Goal: Find specific fact: Find specific fact

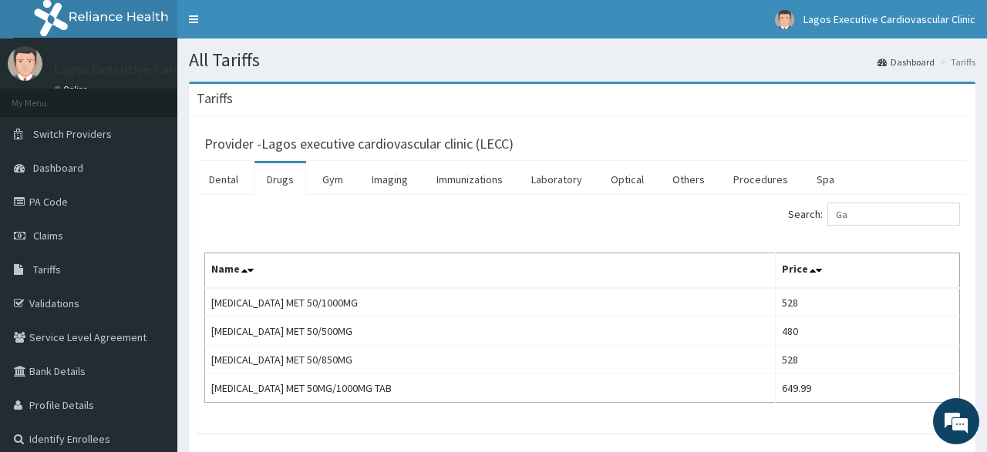
type input "G"
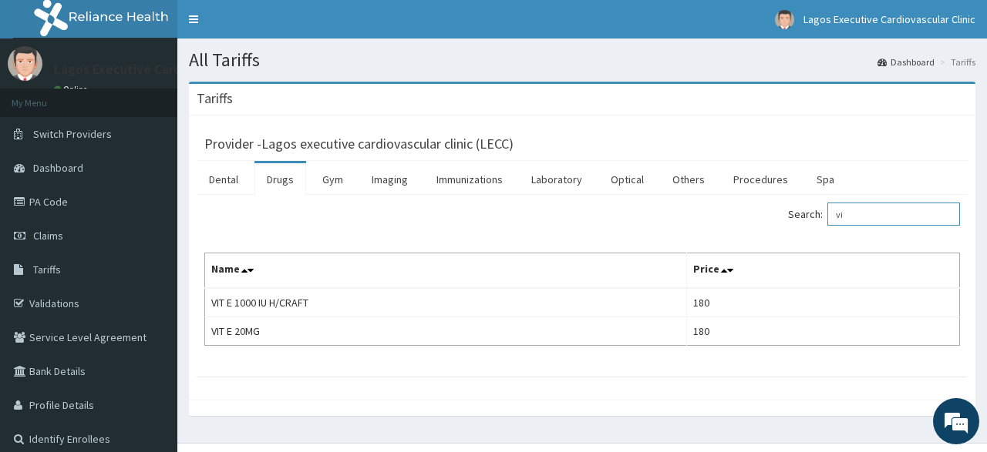
type input "v"
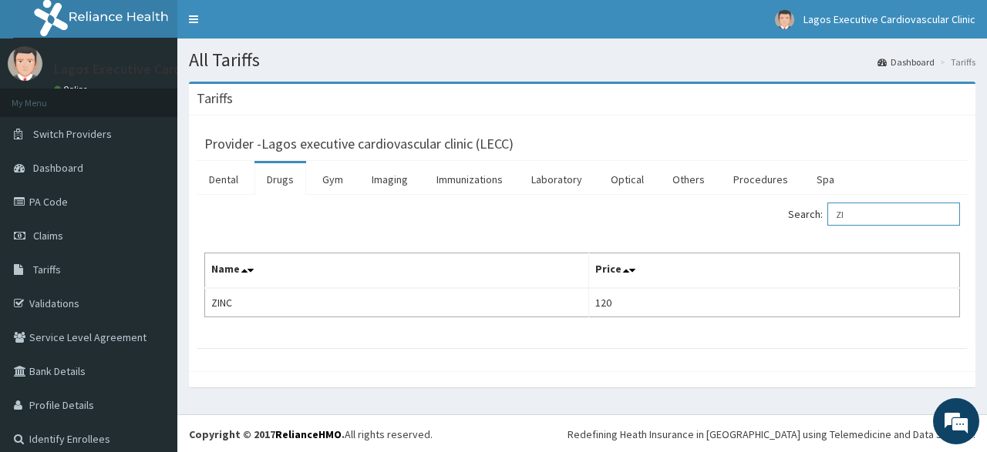
type input "Z"
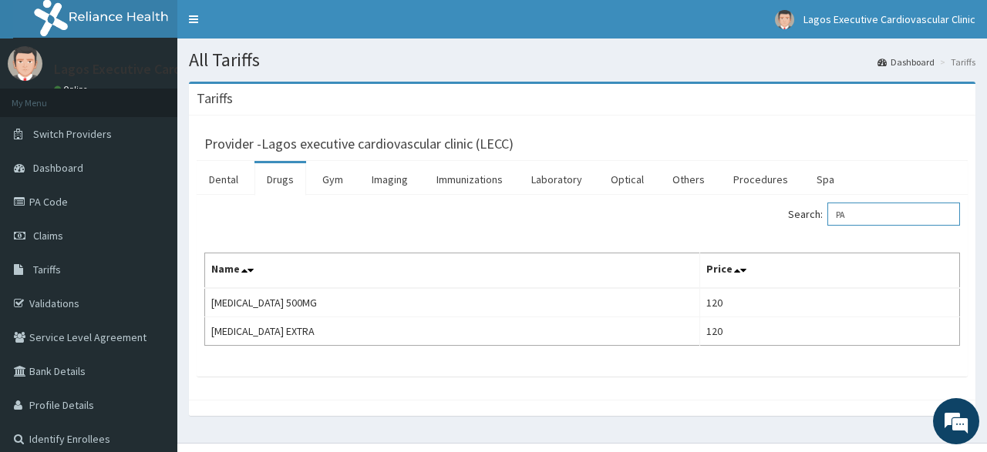
type input "P"
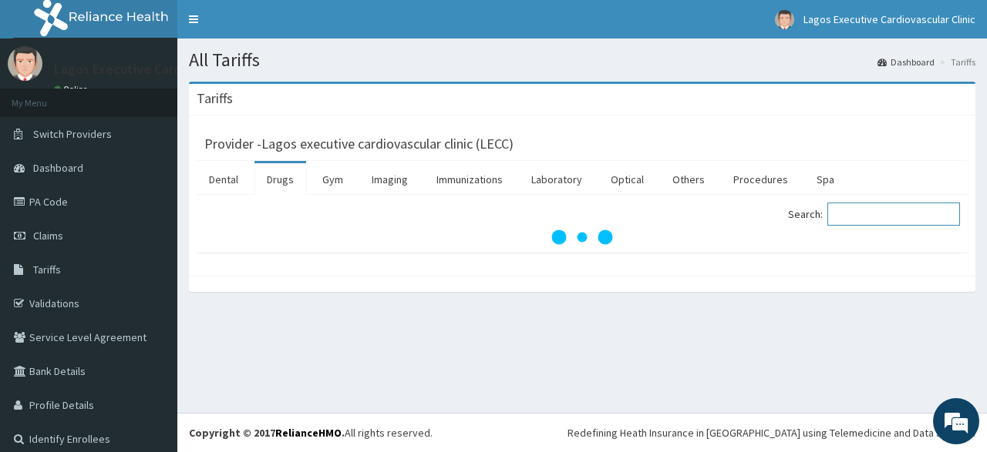
paste input "amoxicillin"
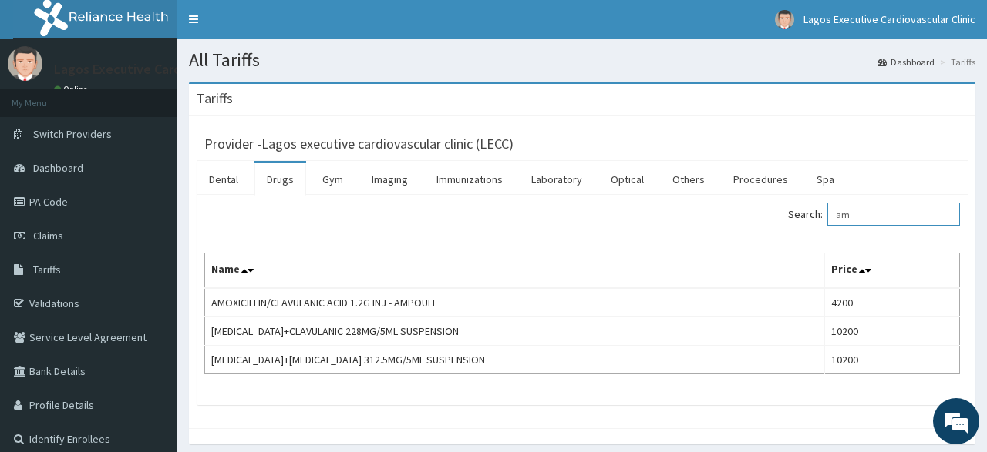
type input "a"
paste input "ceftriaxone"
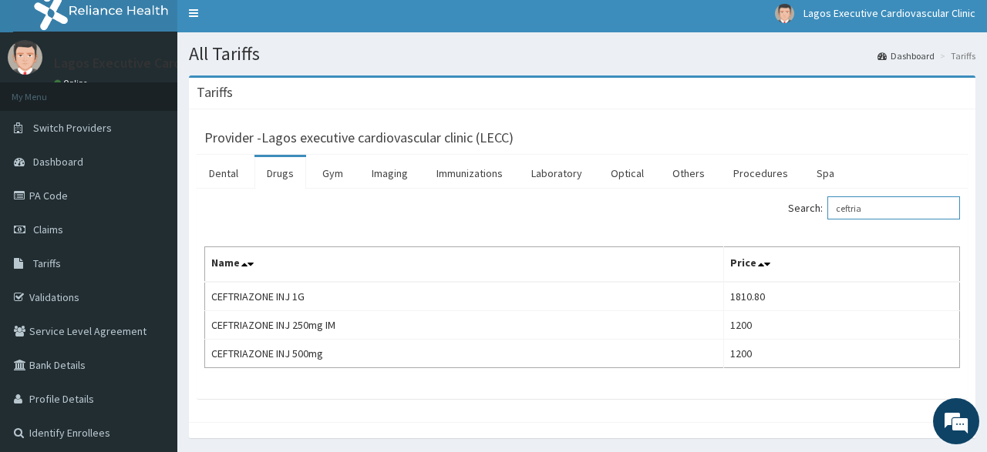
scroll to position [5, 0]
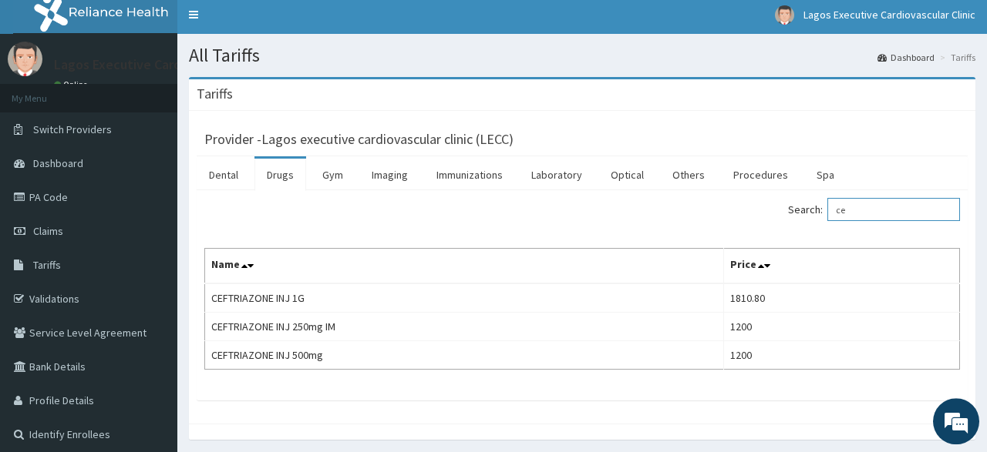
type input "c"
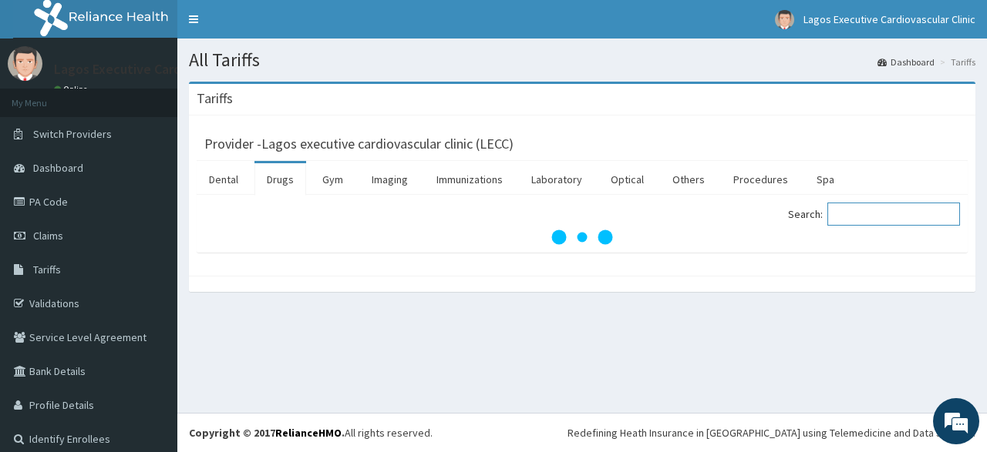
paste input "Tetanus toxoid"
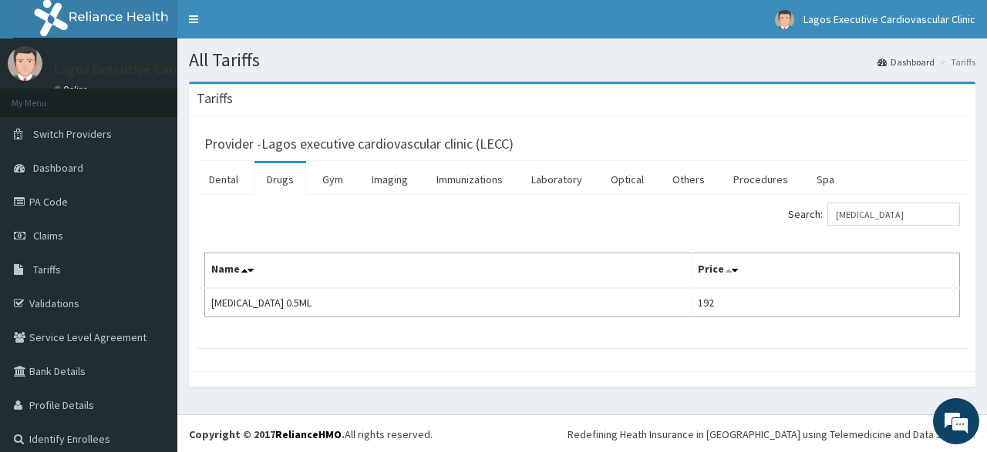
click at [732, 271] on icon at bounding box center [728, 270] width 6 height 11
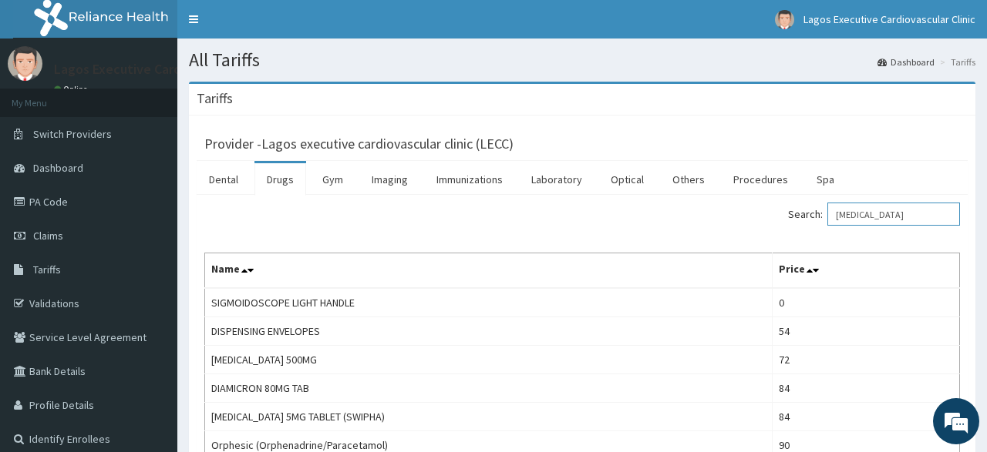
click at [917, 212] on input "Tetanus toxoid" at bounding box center [893, 214] width 133 height 23
click at [815, 271] on icon at bounding box center [815, 270] width 6 height 11
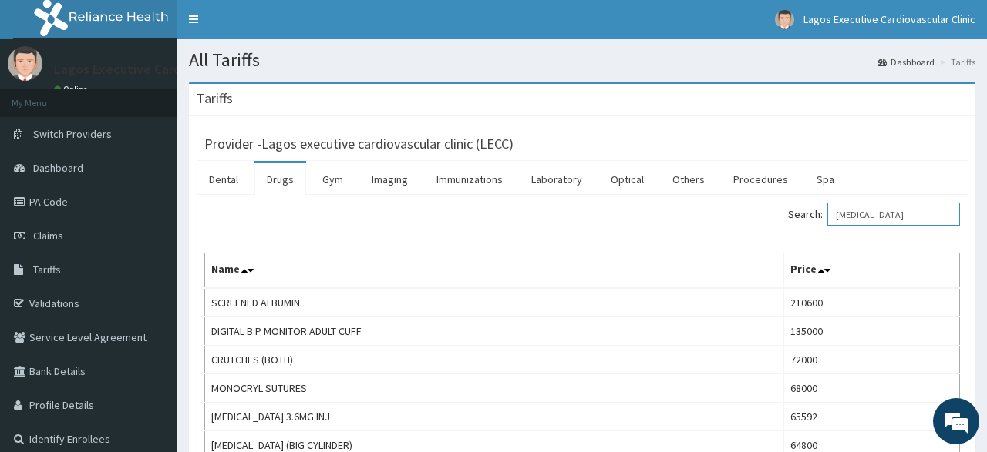
click at [933, 215] on input "Tetanus toxoid" at bounding box center [893, 214] width 133 height 23
type input "T"
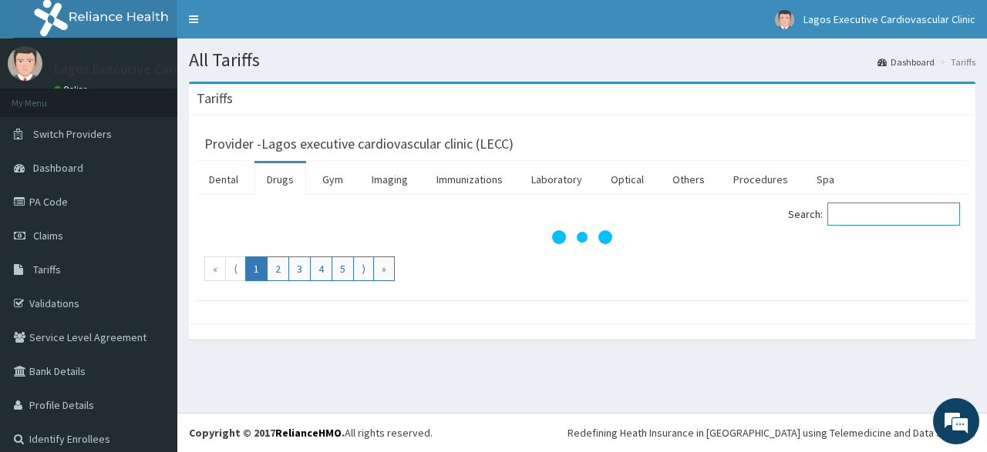
paste input "Tetanus toxoid"
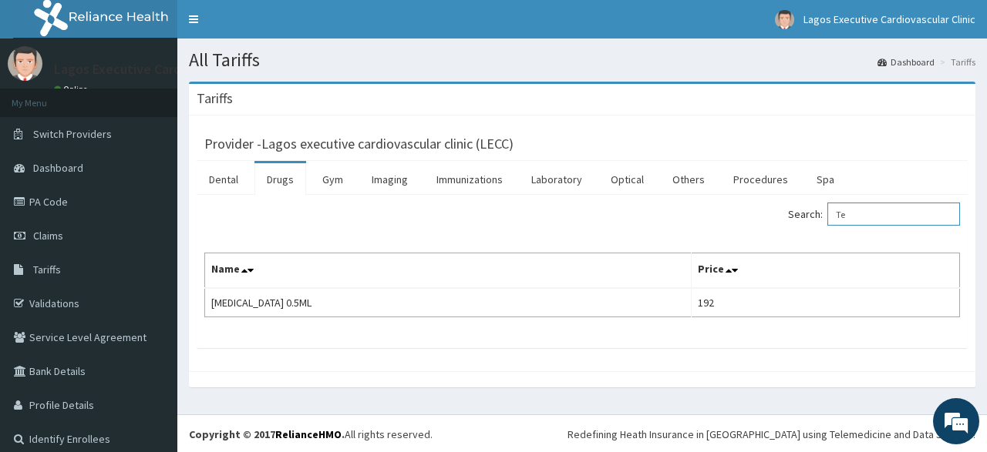
type input "T"
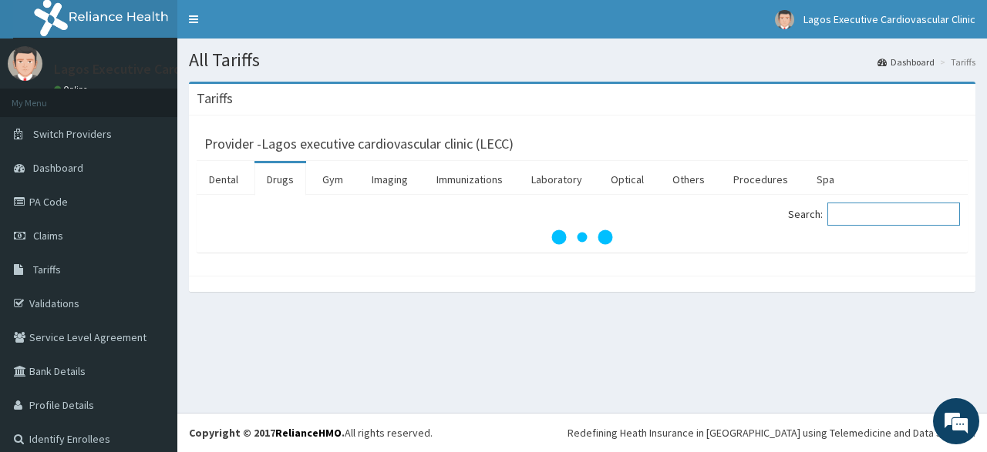
paste input "amoxicillin"
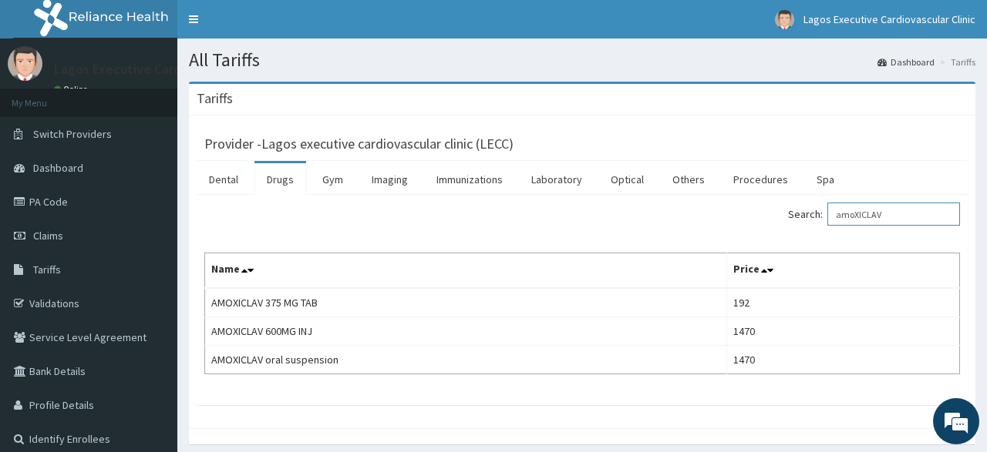
type input "amoXICLAV"
click at [361, 25] on nav "Toggle navigation Lagos Executive Cardiovascular Clinic Lagos Executive Cardiov…" at bounding box center [581, 19] width 809 height 39
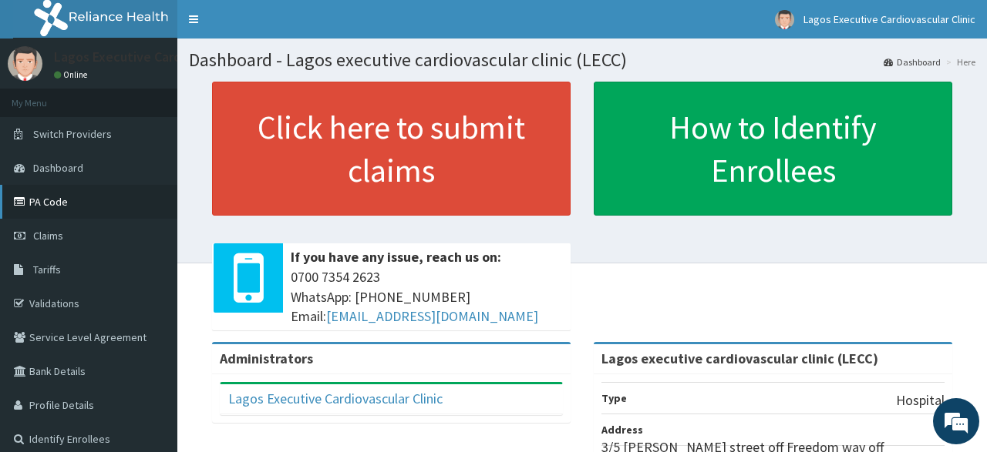
click at [52, 200] on link "PA Code" at bounding box center [88, 202] width 177 height 34
